Goal: Navigation & Orientation: Find specific page/section

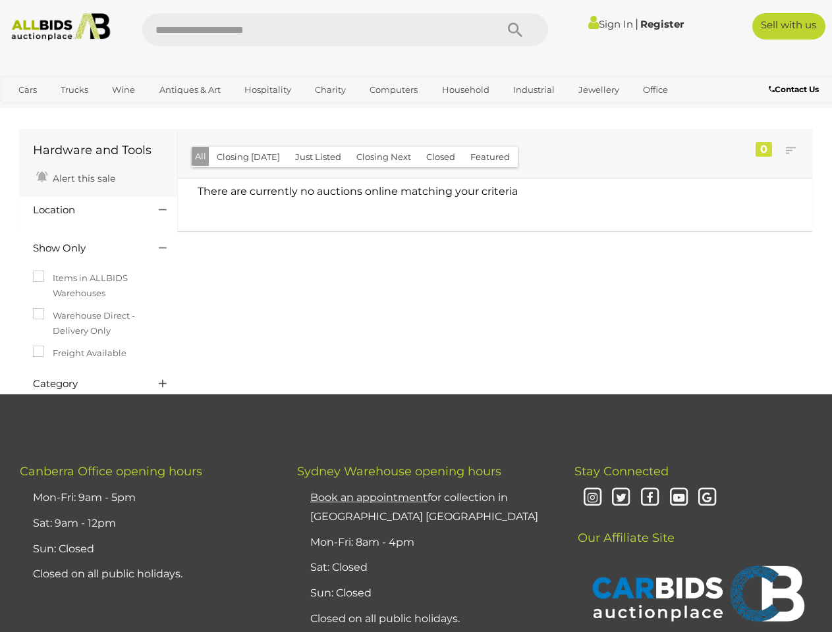
click at [416, 316] on div "Hardware and Tools Alert this sale Location" at bounding box center [416, 260] width 812 height 267
click at [515, 30] on icon "Search" at bounding box center [515, 30] width 14 height 20
click at [28, 90] on link "Cars" at bounding box center [28, 90] width 36 height 22
click at [74, 90] on link "Trucks" at bounding box center [74, 90] width 45 height 22
click at [123, 90] on link "Wine" at bounding box center [123, 90] width 40 height 22
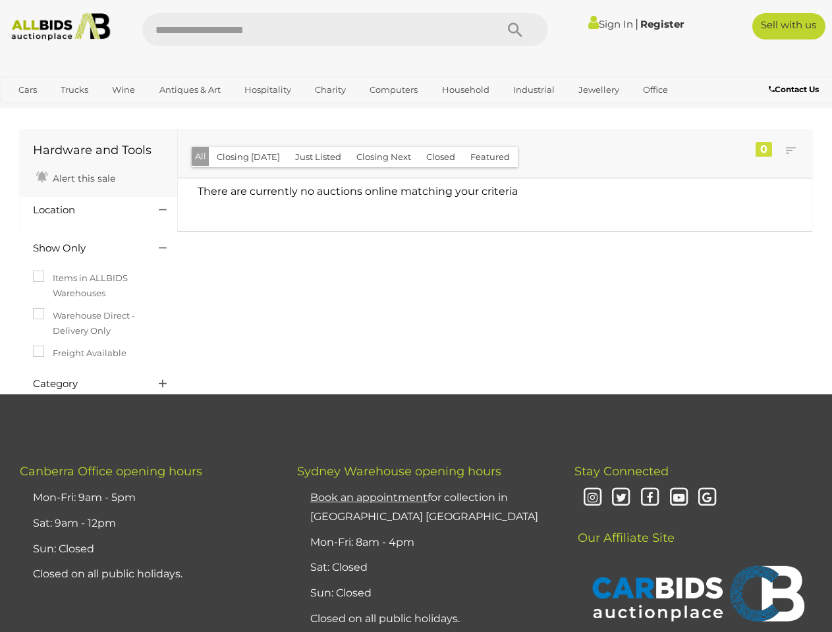
click at [189, 90] on link "Antiques & Art" at bounding box center [190, 90] width 78 height 22
click at [267, 90] on link "Hospitality" at bounding box center [268, 90] width 64 height 22
click at [329, 90] on link "Charity" at bounding box center [330, 90] width 48 height 22
click at [392, 90] on link "Computers" at bounding box center [393, 90] width 65 height 22
click at [464, 90] on link "Household" at bounding box center [465, 90] width 65 height 22
